Goal: Task Accomplishment & Management: Manage account settings

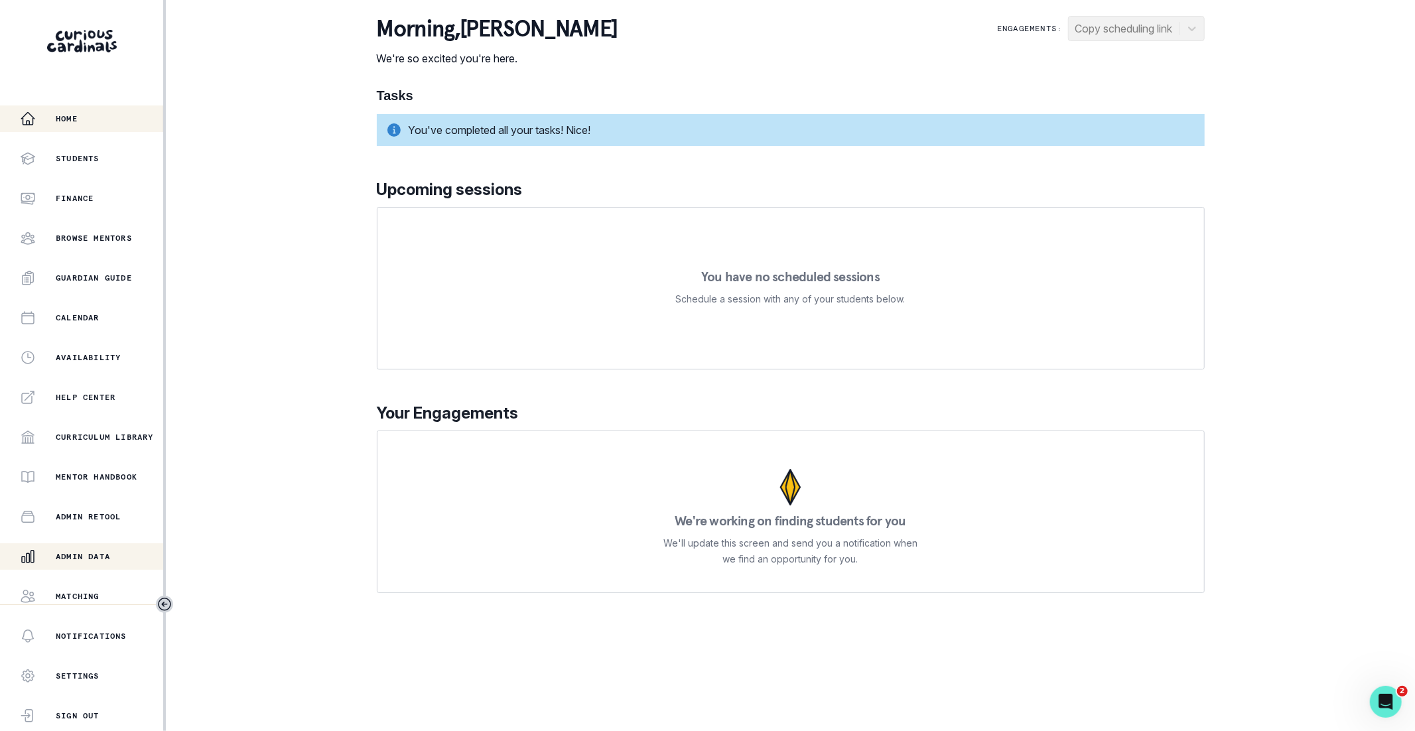
click at [92, 547] on button "Admin Data" at bounding box center [81, 556] width 163 height 27
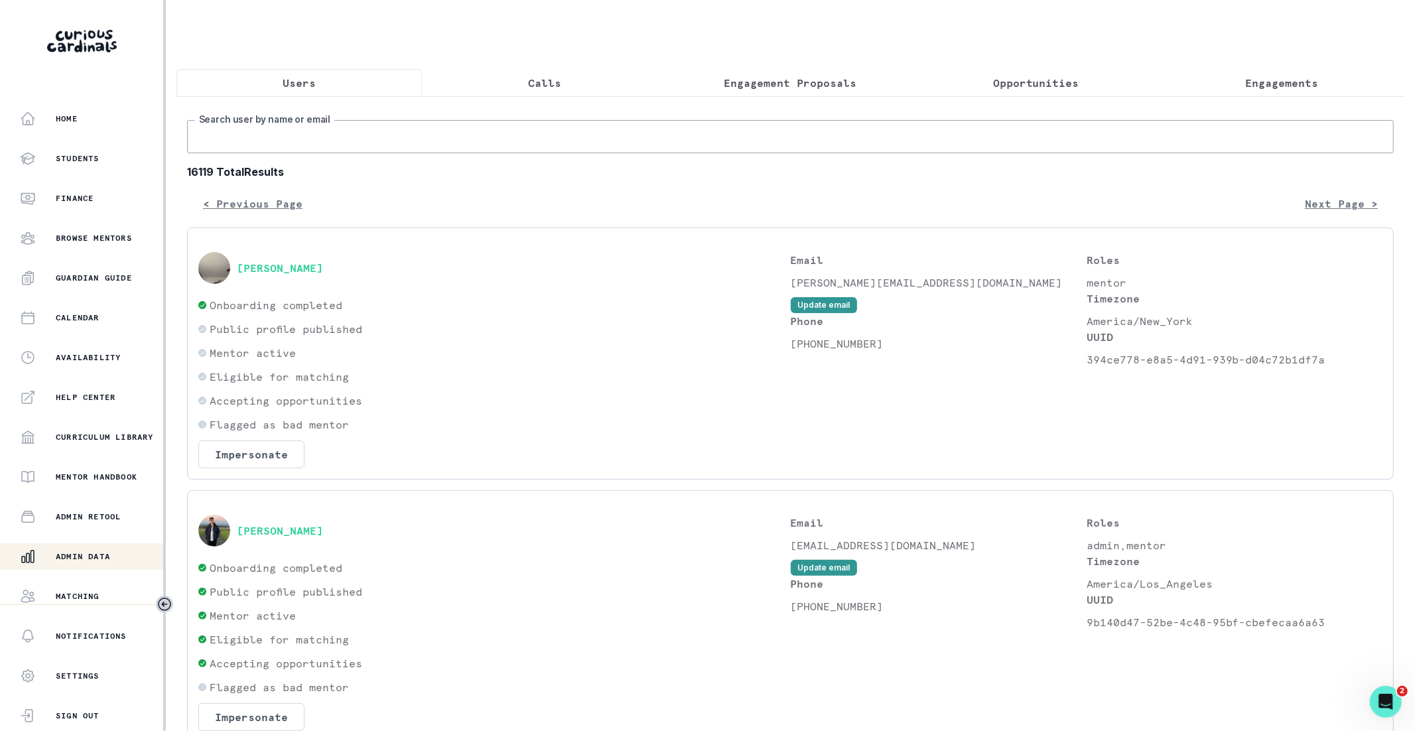
click at [436, 143] on input "Search user by name or email" at bounding box center [790, 136] width 1207 height 33
paste input "[PERSON_NAME]"
type input "[PERSON_NAME]"
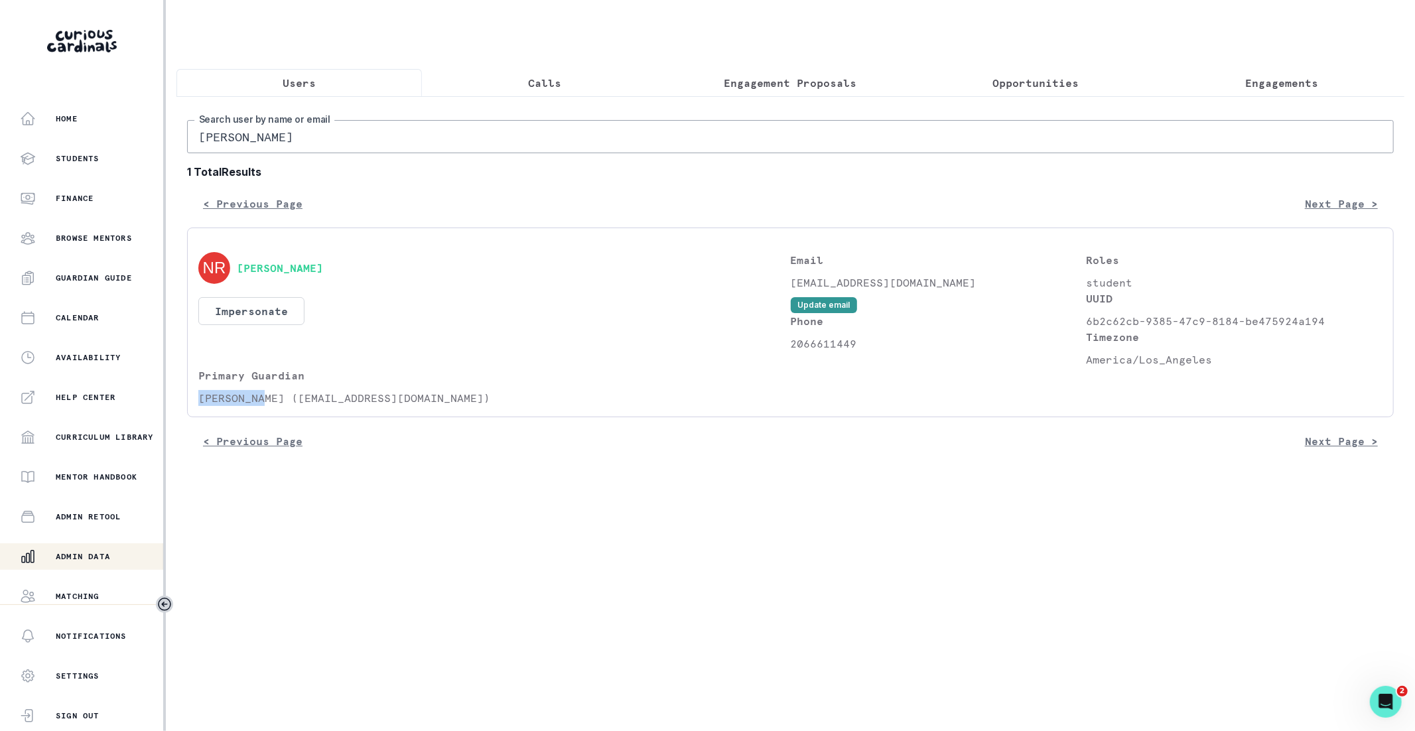
drag, startPoint x: 261, startPoint y: 397, endPoint x: 196, endPoint y: 397, distance: 65.0
click at [196, 397] on div "[PERSON_NAME] Impersonate Confirmation Are you sure? Impersonating means that w…" at bounding box center [790, 323] width 1207 height 190
copy p "[PERSON_NAME]"
click at [285, 149] on input "[PERSON_NAME]" at bounding box center [790, 136] width 1207 height 33
paste input "[PERSON_NAME]"
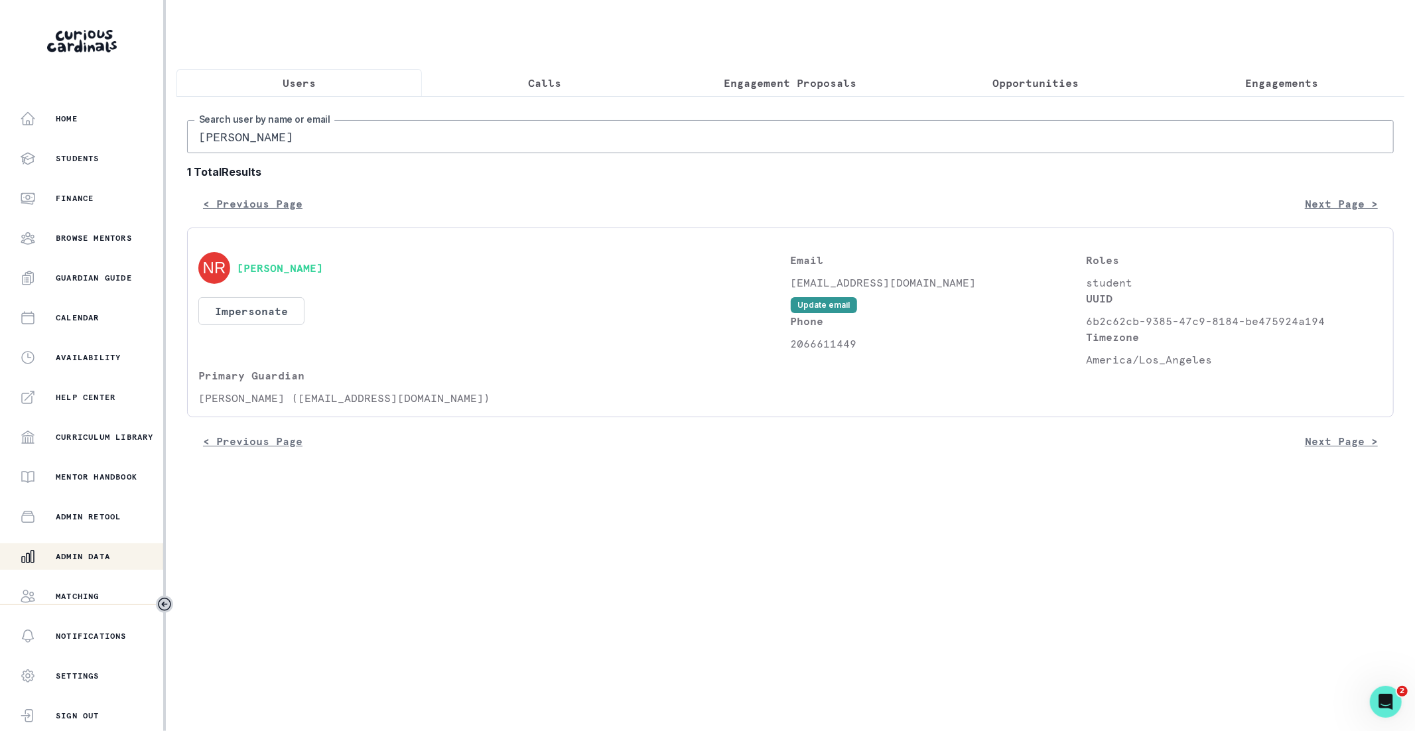
type input "[PERSON_NAME]"
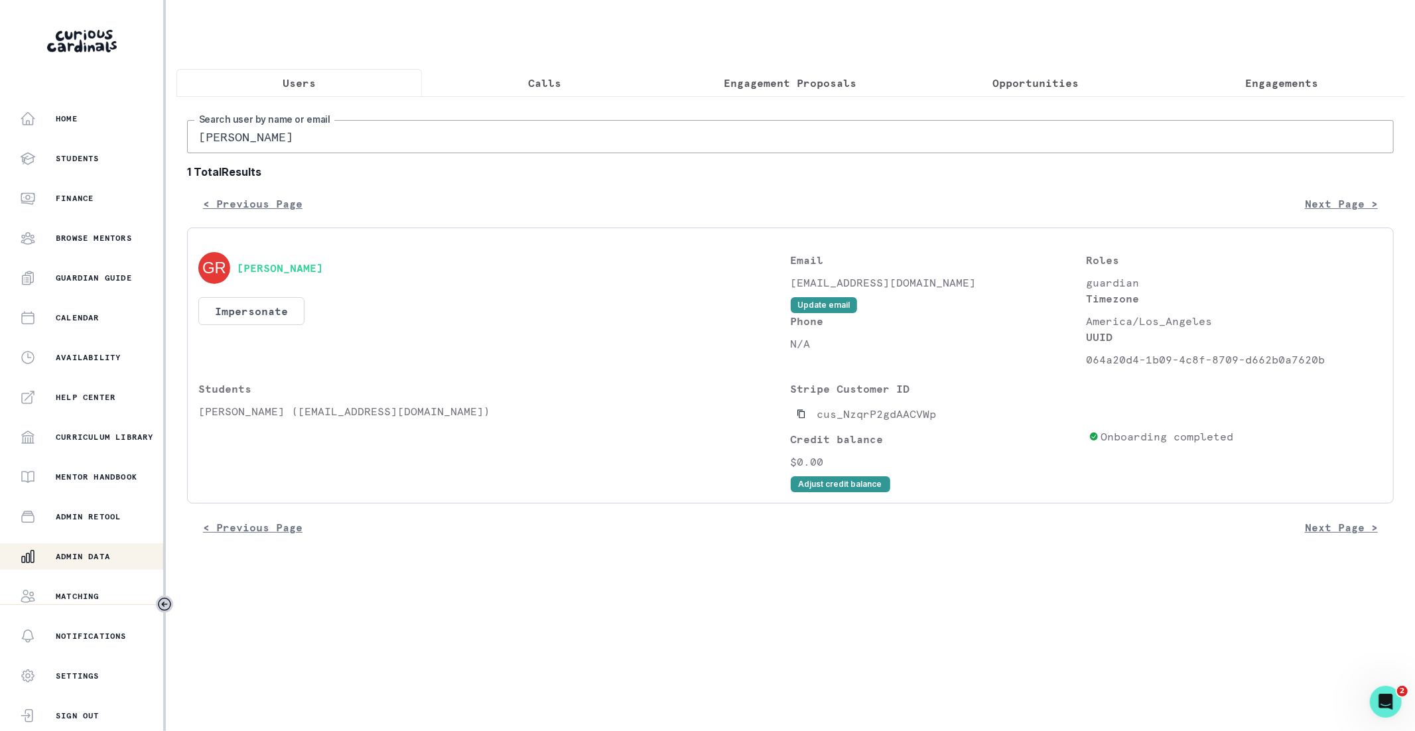
click at [281, 127] on input "[PERSON_NAME]" at bounding box center [790, 136] width 1207 height 33
drag, startPoint x: 262, startPoint y: 408, endPoint x: 200, endPoint y: 407, distance: 61.7
click at [200, 407] on p "[PERSON_NAME] ([EMAIL_ADDRESS][DOMAIN_NAME])" at bounding box center [494, 411] width 592 height 16
copy p "[PERSON_NAME]"
drag, startPoint x: 1323, startPoint y: 356, endPoint x: 1104, endPoint y: 349, distance: 219.7
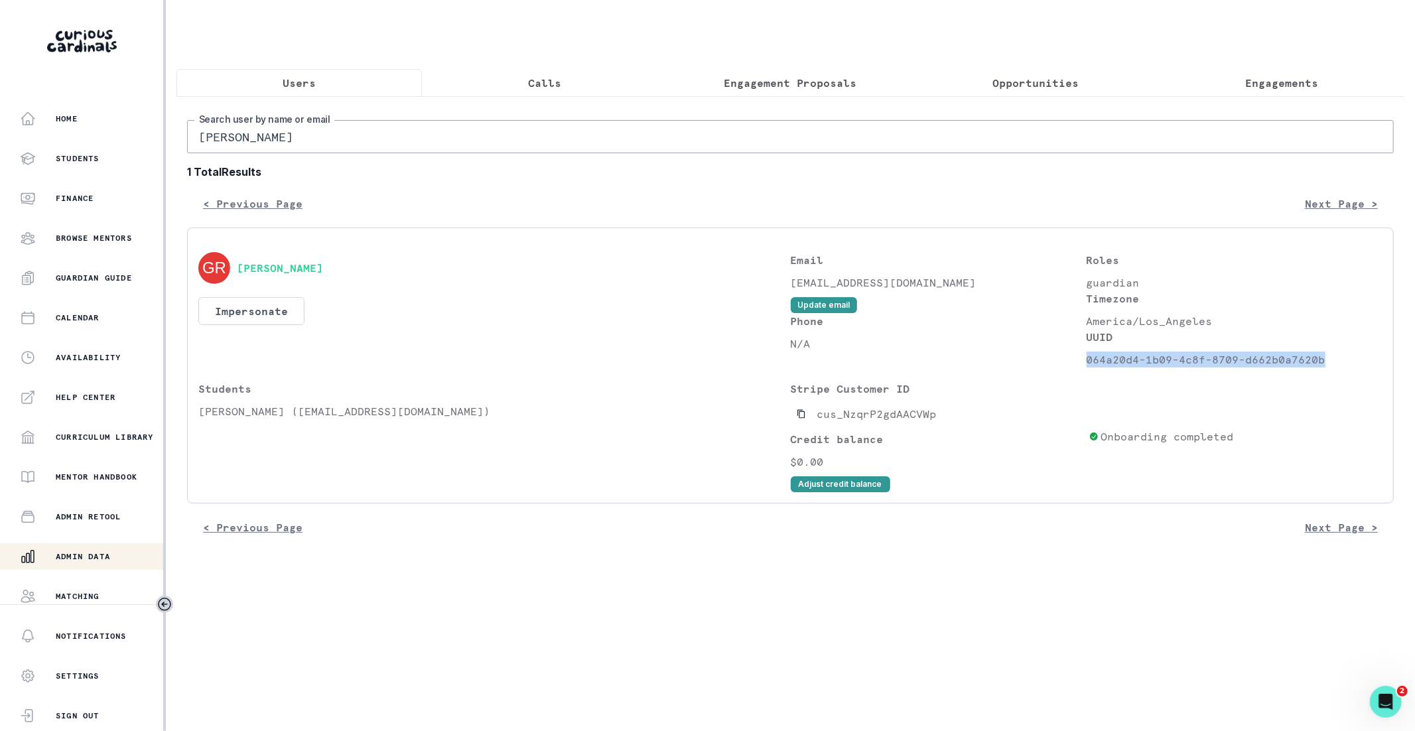
click at [1104, 352] on p "064a20d4-1b09-4c8f-8709-d662b0a7620b" at bounding box center [1234, 360] width 296 height 16
copy p "064a20d4-1b09-4c8f-8709-d662b0a7620b"
click at [242, 421] on div "Students [PERSON_NAME] ([EMAIL_ADDRESS][DOMAIN_NAME])" at bounding box center [494, 436] width 592 height 111
click at [298, 137] on input "[PERSON_NAME]" at bounding box center [790, 136] width 1207 height 33
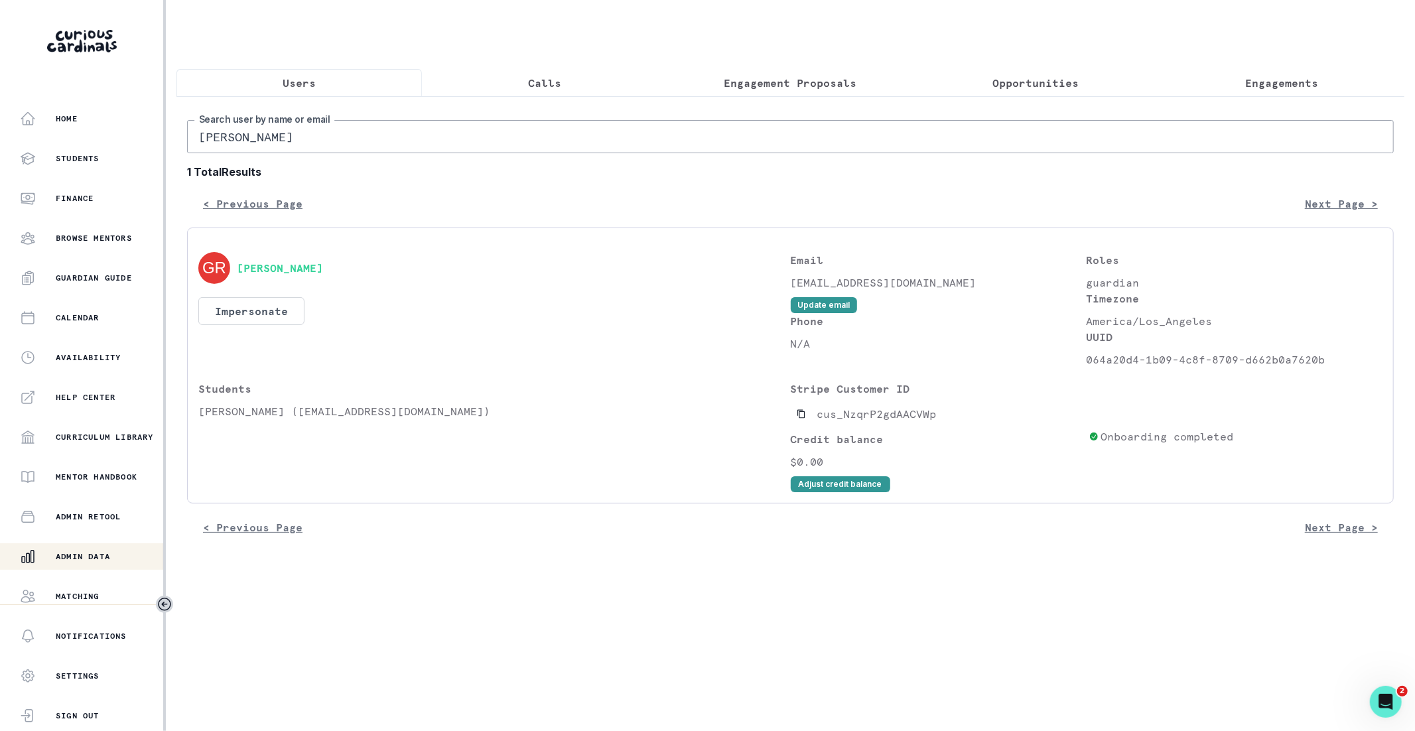
paste input "[EMAIL_ADDRESS][DOMAIN_NAME]>"
type input "[EMAIL_ADDRESS][DOMAIN_NAME]"
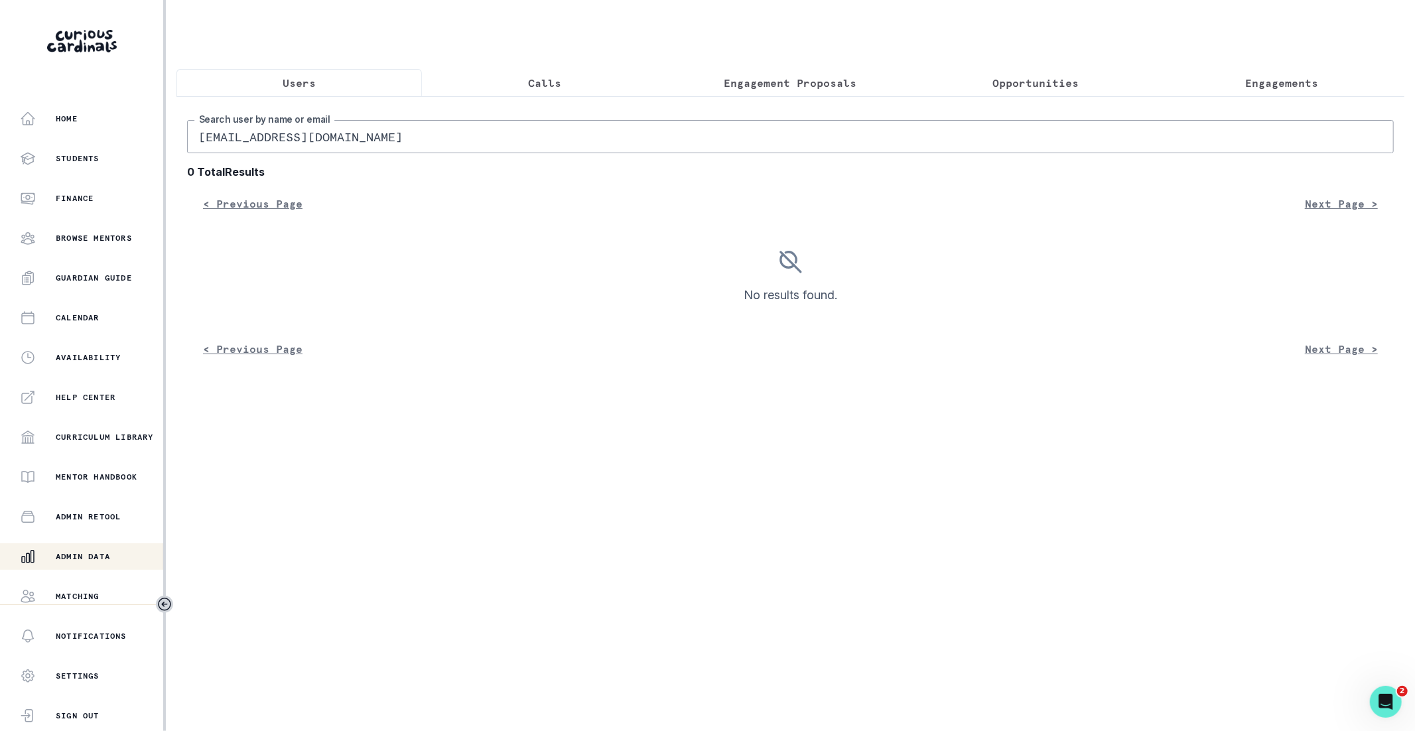
click at [427, 141] on input "[EMAIL_ADDRESS][DOMAIN_NAME]" at bounding box center [790, 136] width 1207 height 33
type input "[PERSON_NAME]"
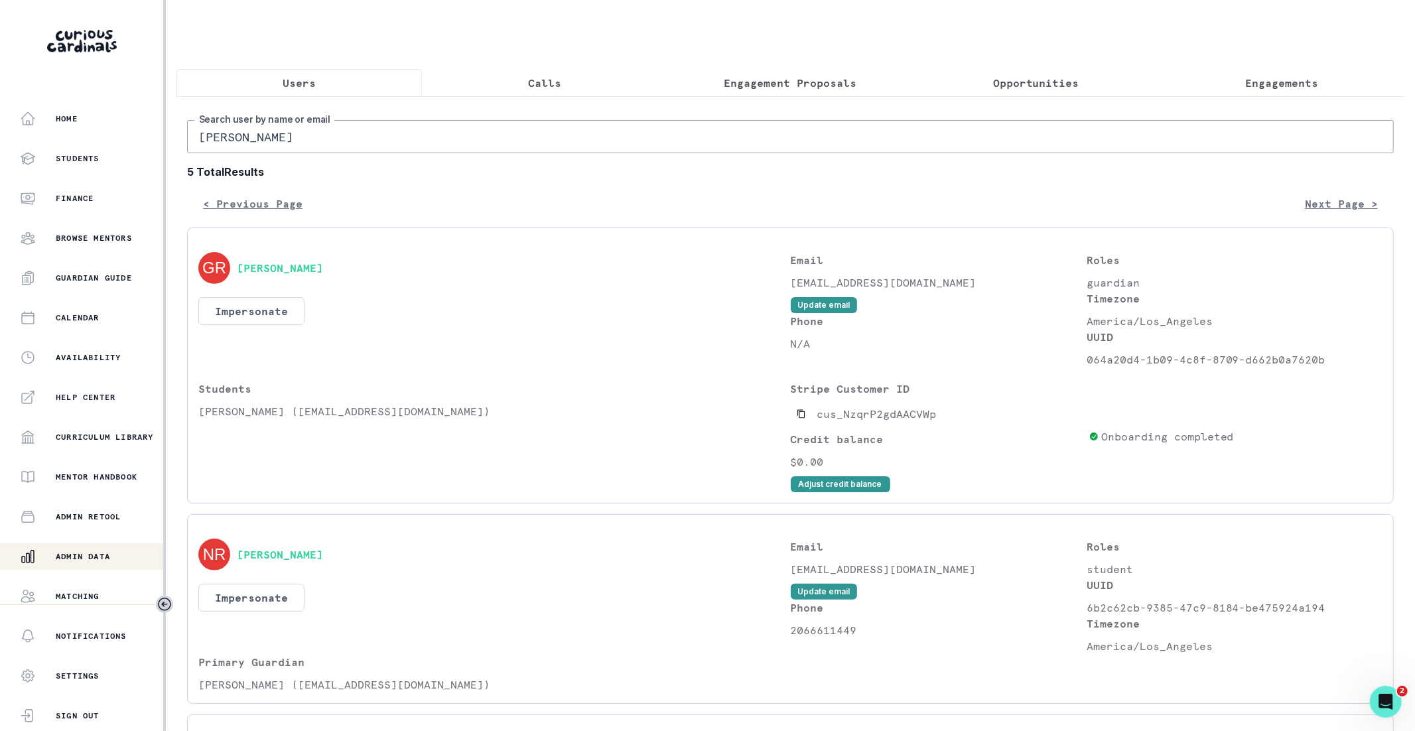
click at [350, 133] on input "[PERSON_NAME]" at bounding box center [790, 136] width 1207 height 33
paste input "[PERSON_NAME]"
type input "[PERSON_NAME]"
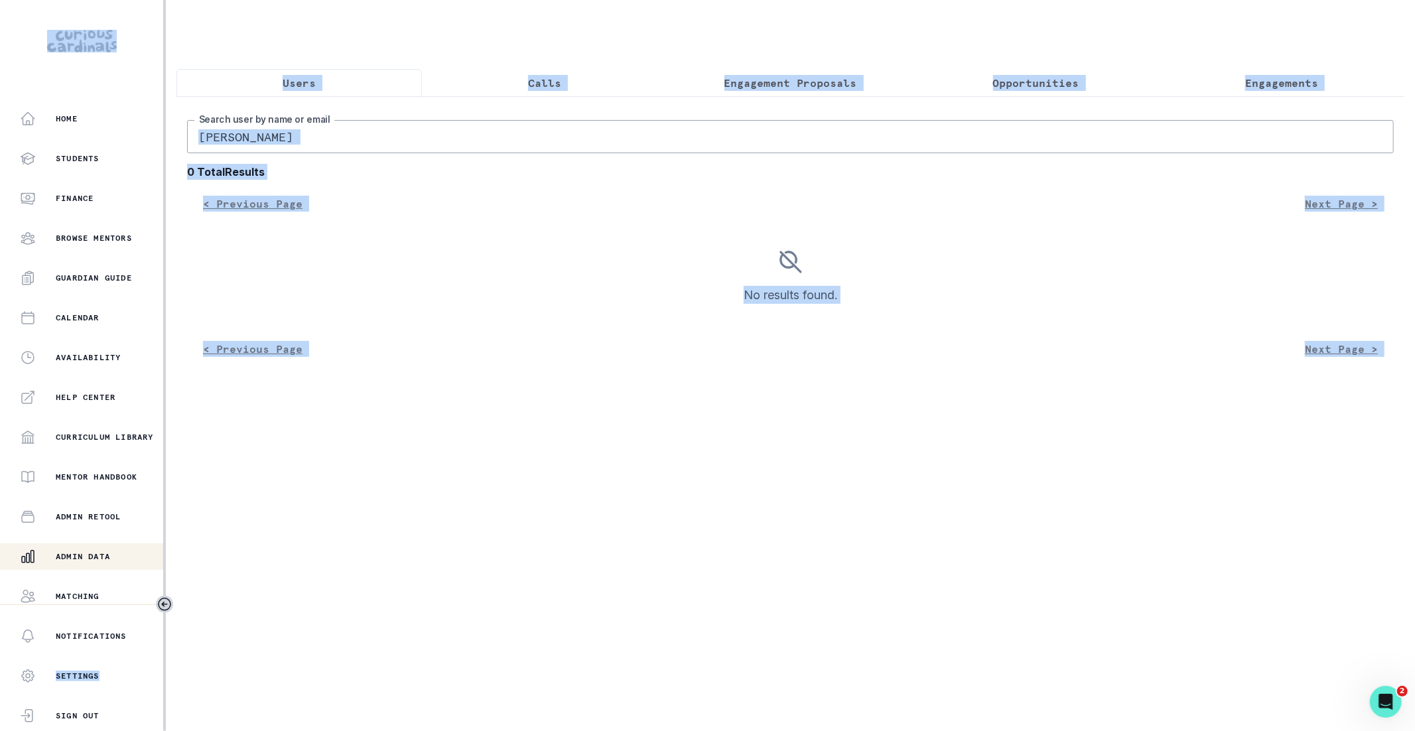
click at [319, 120] on input "[PERSON_NAME]" at bounding box center [790, 136] width 1207 height 33
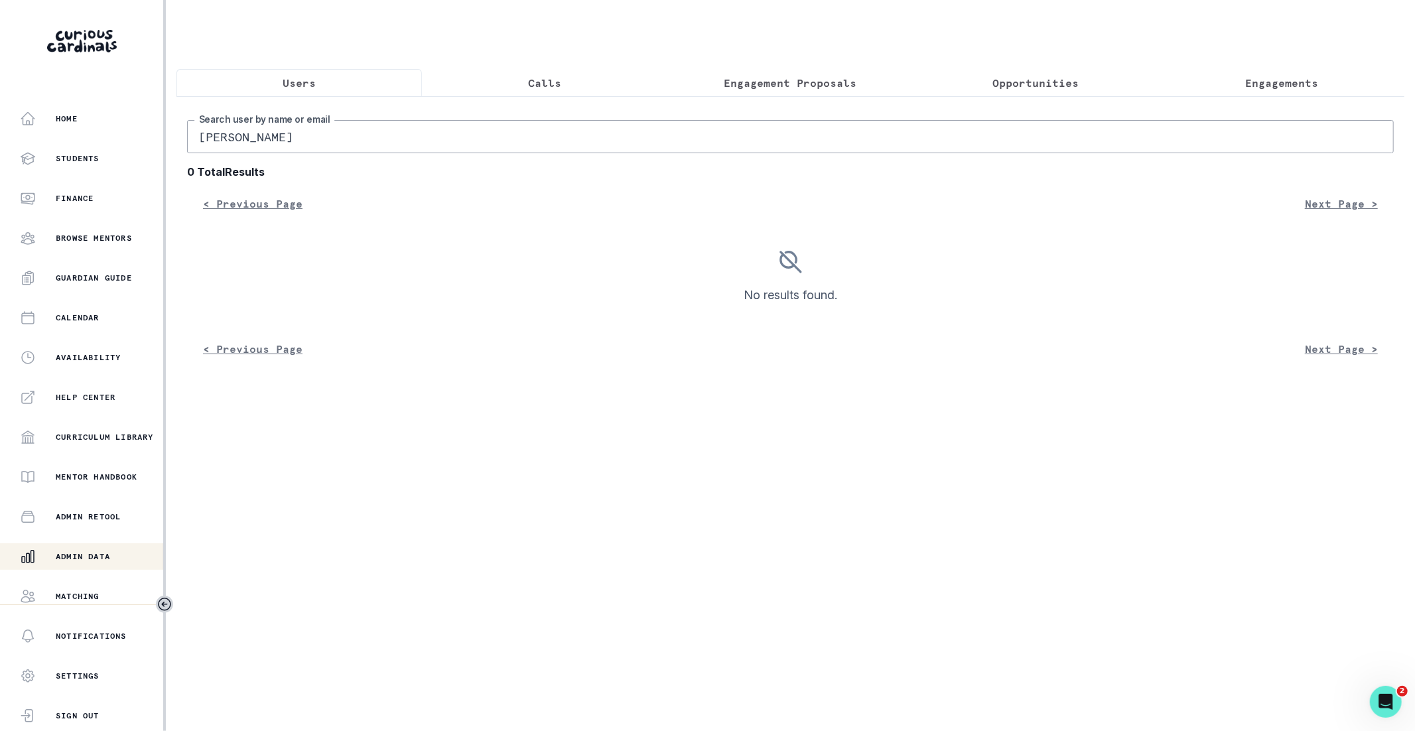
click at [319, 129] on input "[PERSON_NAME]" at bounding box center [790, 136] width 1207 height 33
paste input "[EMAIL_ADDRESS][DOMAIN_NAME]"
type input "[EMAIL_ADDRESS][DOMAIN_NAME]"
click at [319, 129] on input "[EMAIL_ADDRESS][DOMAIN_NAME]" at bounding box center [790, 136] width 1207 height 33
click at [334, 147] on input "[EMAIL_ADDRESS][DOMAIN_NAME]" at bounding box center [790, 136] width 1207 height 33
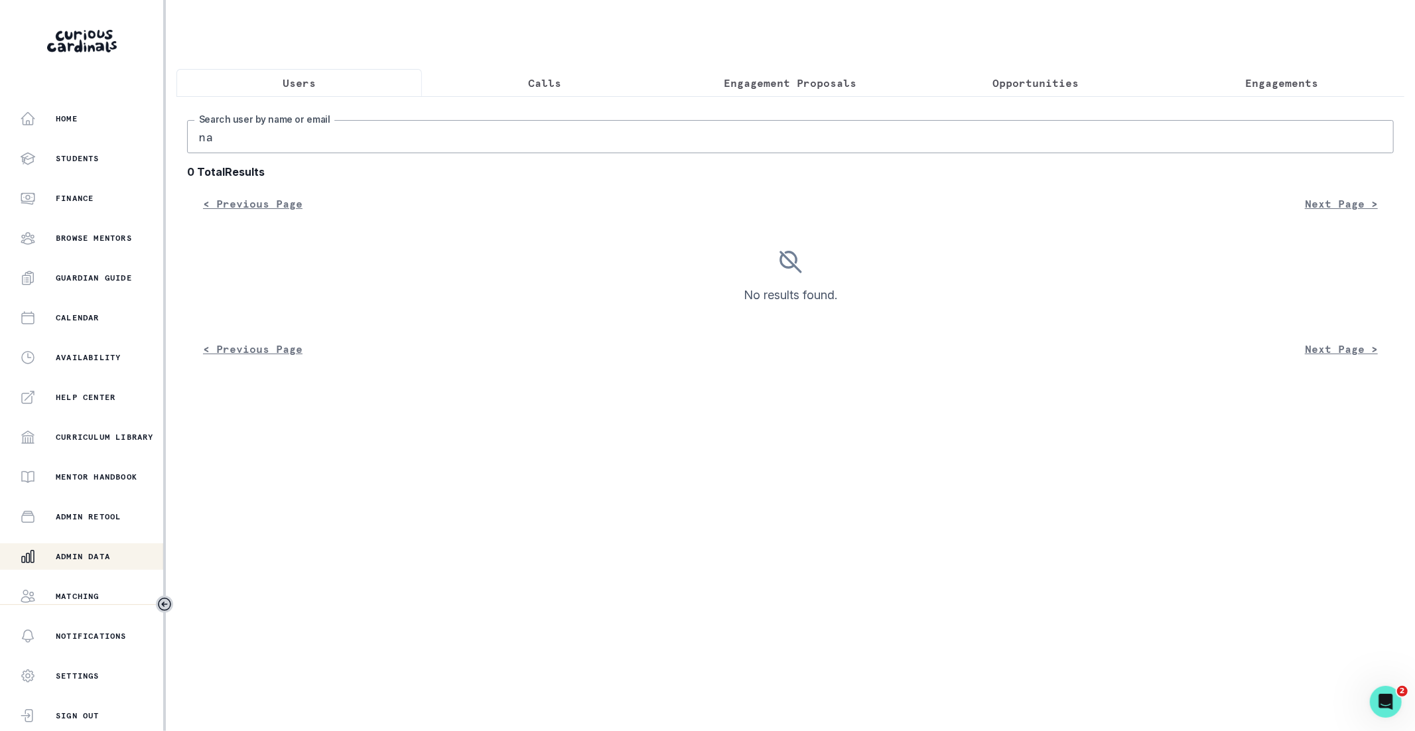
type input "nap"
click at [235, 142] on input "nap" at bounding box center [790, 136] width 1207 height 33
type input "[PERSON_NAME]"
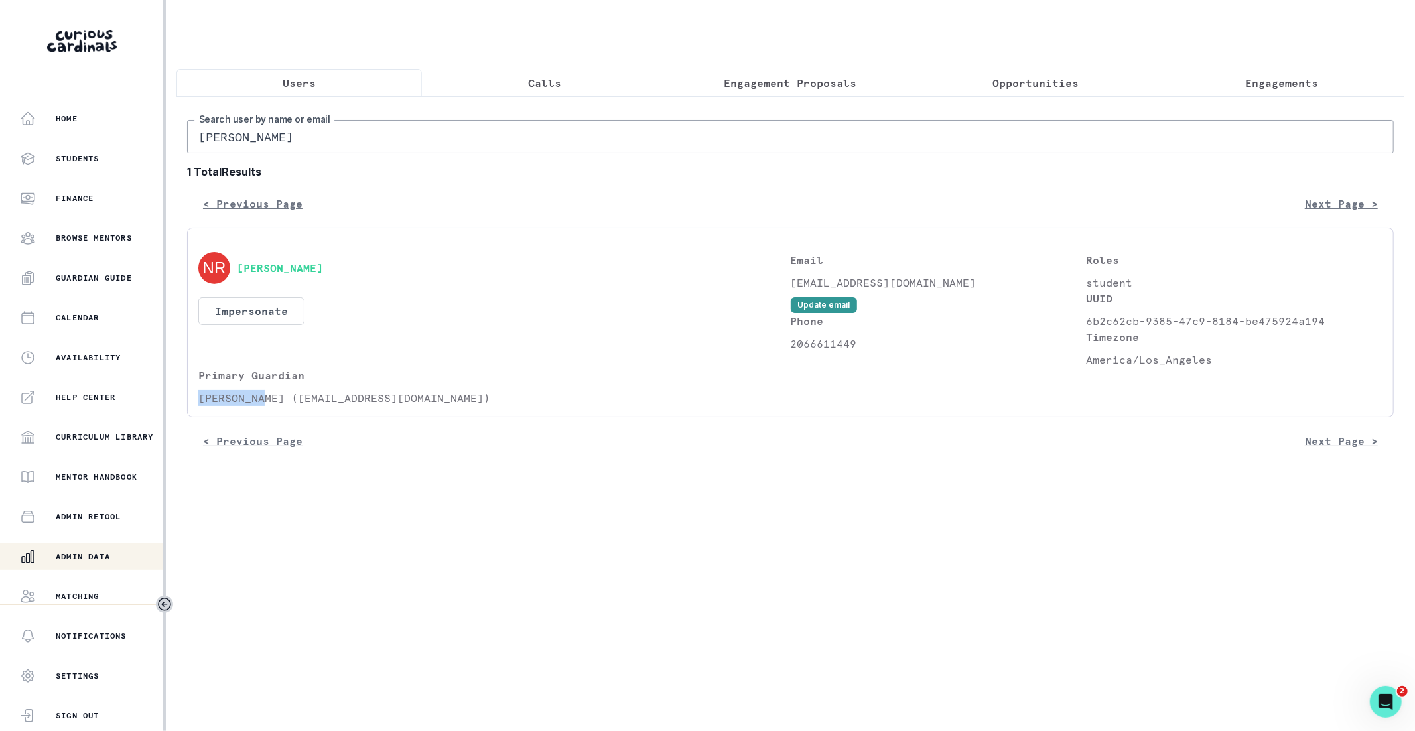
drag, startPoint x: 261, startPoint y: 396, endPoint x: 200, endPoint y: 394, distance: 61.1
click at [200, 394] on p "[PERSON_NAME] ([EMAIL_ADDRESS][DOMAIN_NAME])" at bounding box center [494, 398] width 592 height 16
copy p "[PERSON_NAME]"
click at [375, 145] on input "[PERSON_NAME]" at bounding box center [790, 136] width 1207 height 33
paste input "[PERSON_NAME]"
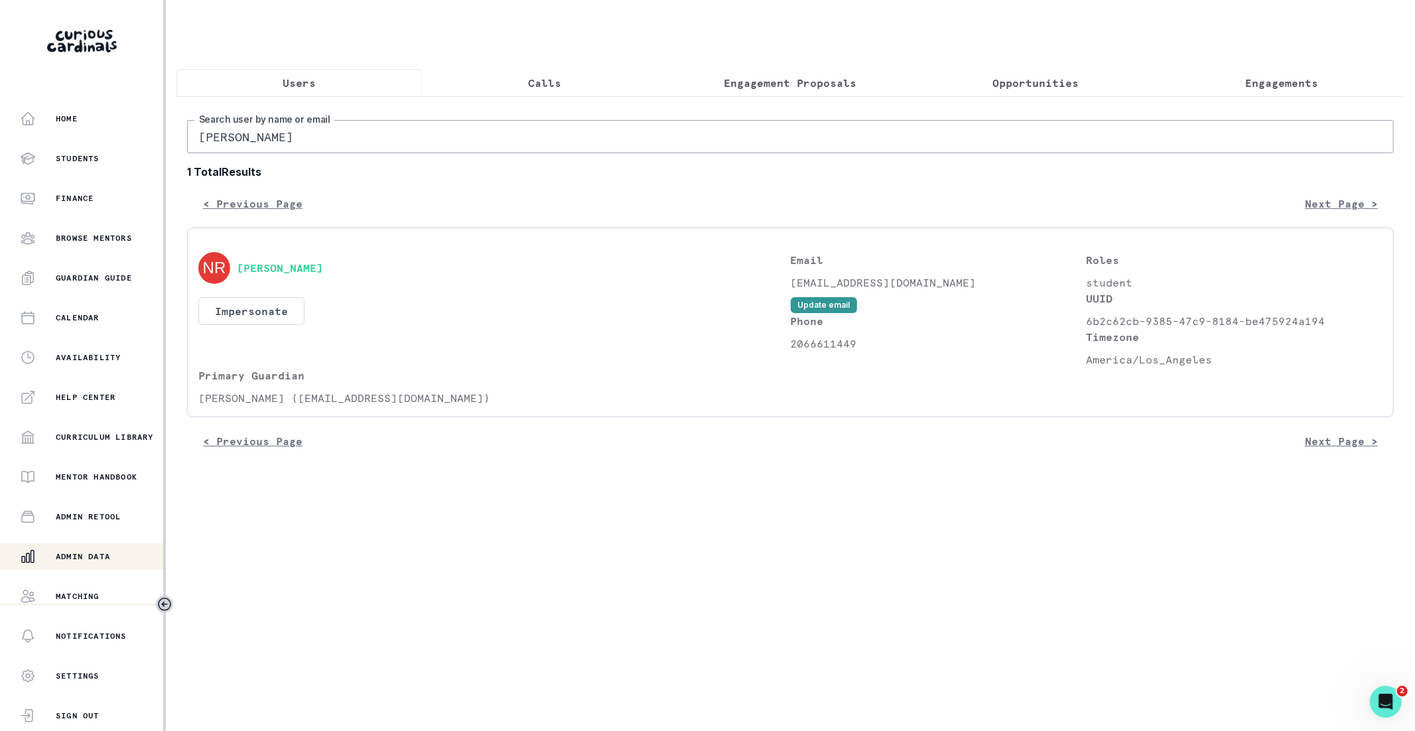
type input "[PERSON_NAME]"
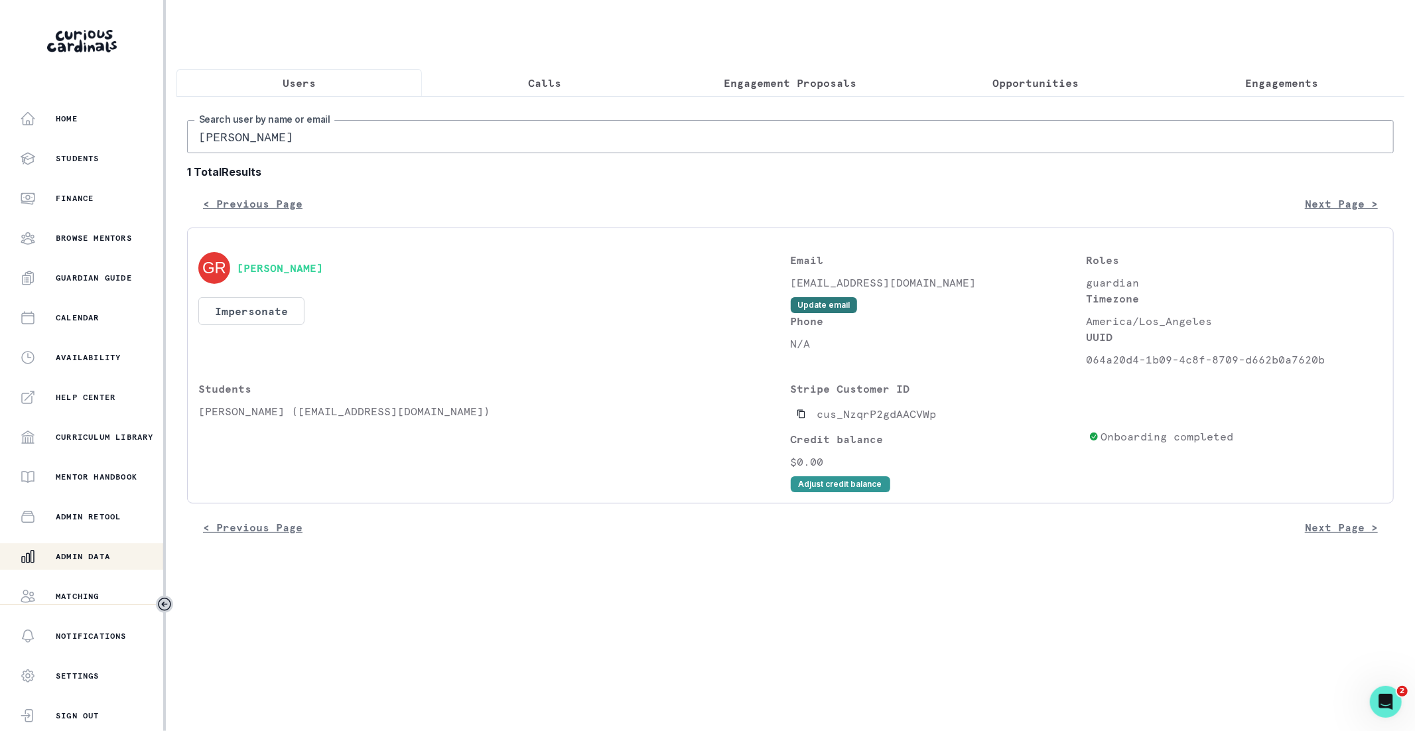
click at [836, 297] on button "Update email" at bounding box center [824, 305] width 66 height 16
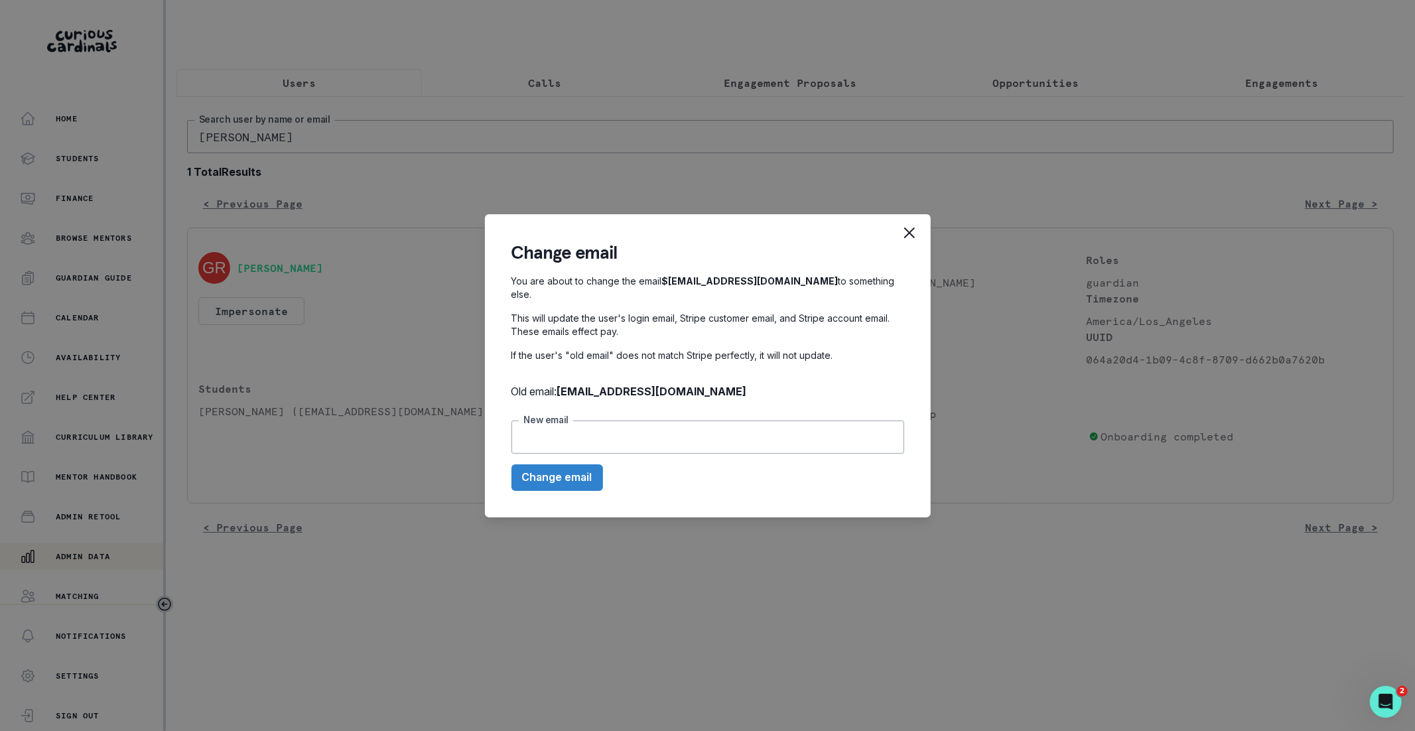
click at [740, 425] on input "New email" at bounding box center [707, 437] width 393 height 33
paste input "[PERSON_NAME]"
type input "[PERSON_NAME]"
click at [632, 426] on input "New email" at bounding box center [707, 437] width 393 height 33
paste input "[EMAIL_ADDRESS][DOMAIN_NAME]"
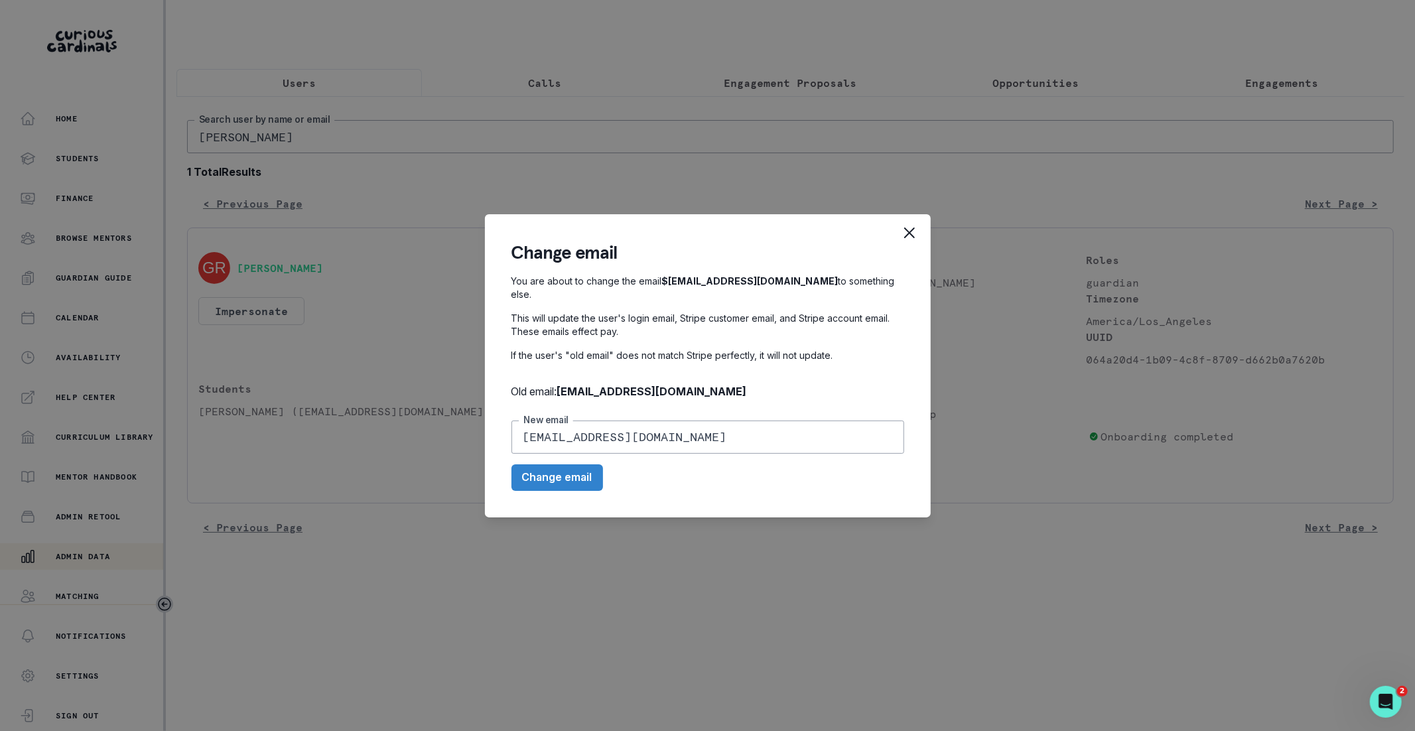
type input "[EMAIL_ADDRESS][DOMAIN_NAME]"
click at [661, 387] on b "[EMAIL_ADDRESS][DOMAIN_NAME]" at bounding box center [652, 391] width 190 height 13
click at [554, 470] on button "Change email" at bounding box center [557, 477] width 92 height 27
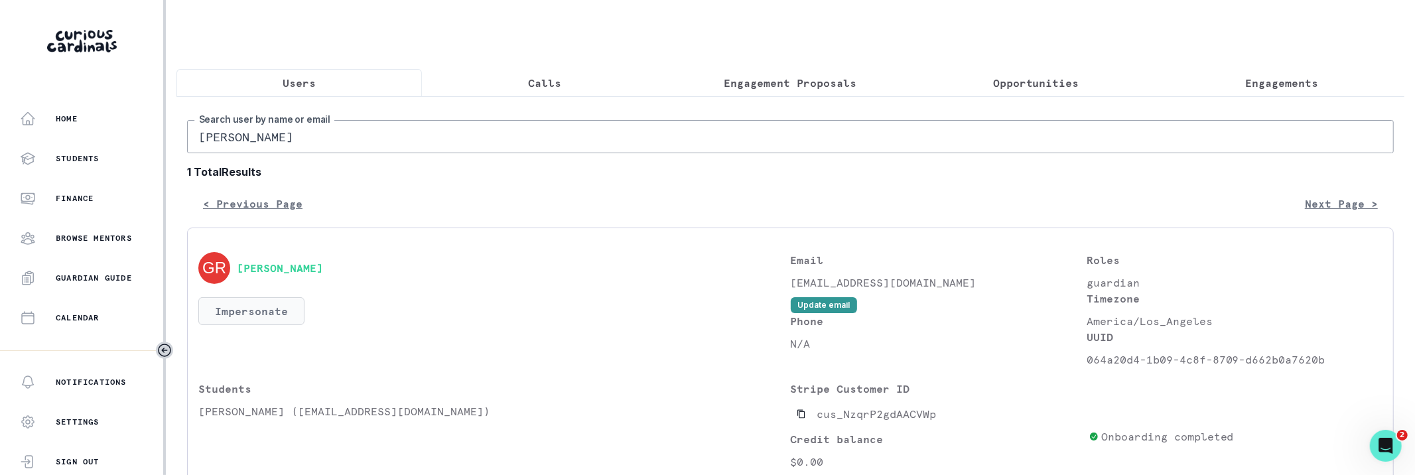
click at [261, 312] on button "Impersonate" at bounding box center [251, 311] width 106 height 28
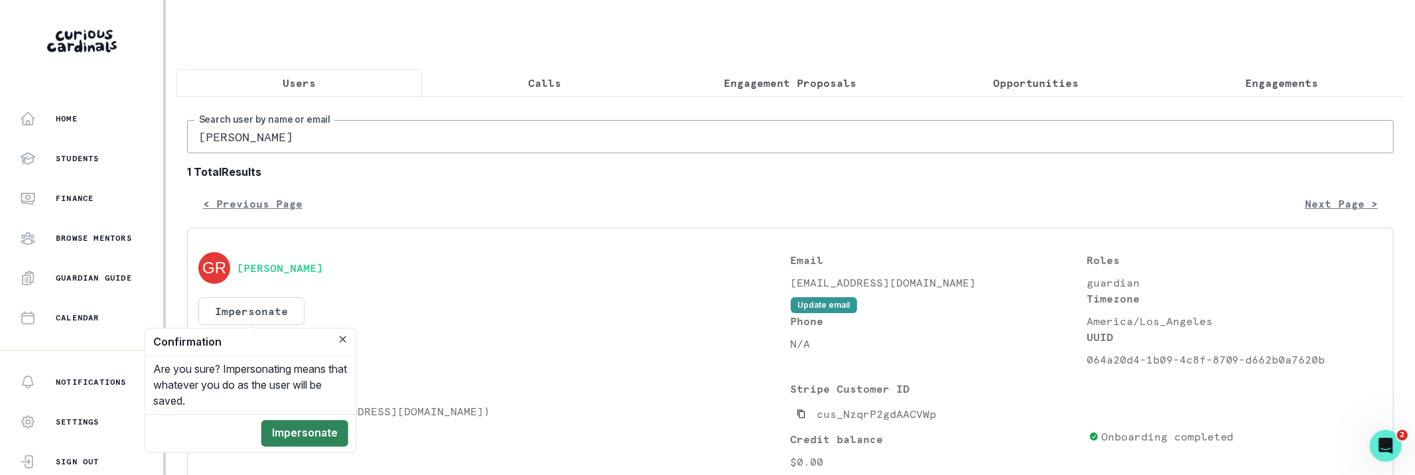
click at [293, 426] on button "Impersonate" at bounding box center [304, 433] width 87 height 27
